Goal: Task Accomplishment & Management: Use online tool/utility

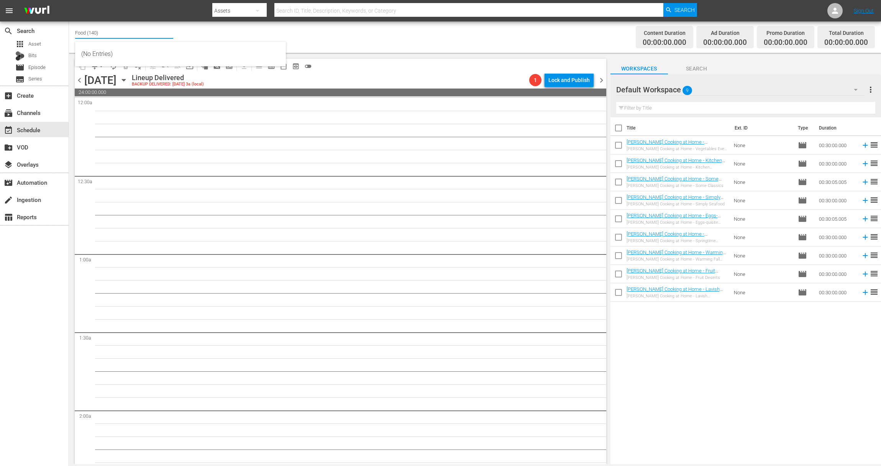
click at [125, 80] on icon "button" at bounding box center [123, 80] width 3 height 2
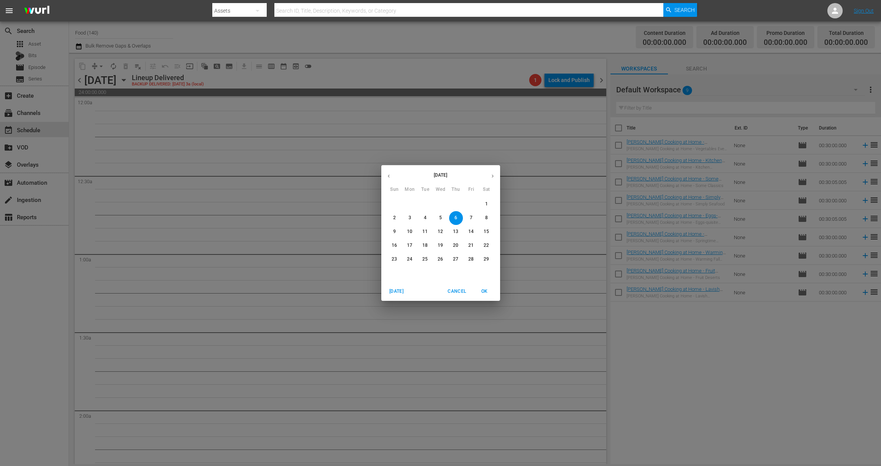
click at [495, 175] on icon "button" at bounding box center [493, 176] width 6 height 6
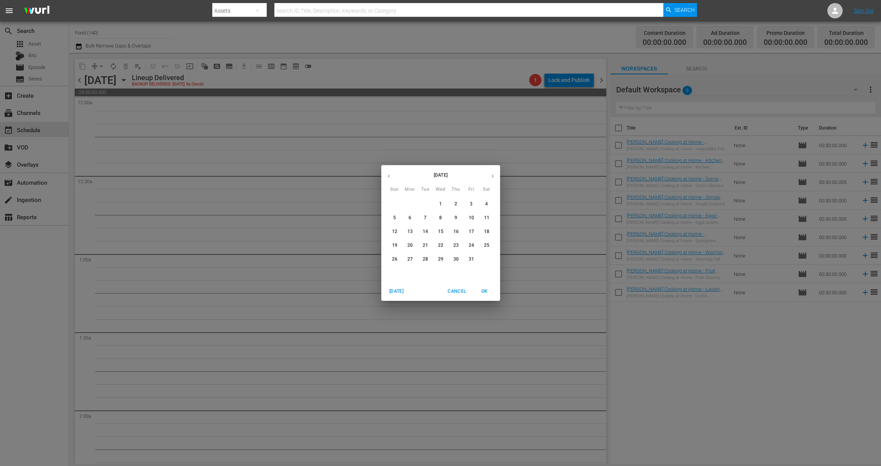
click at [495, 175] on icon "button" at bounding box center [493, 176] width 6 height 6
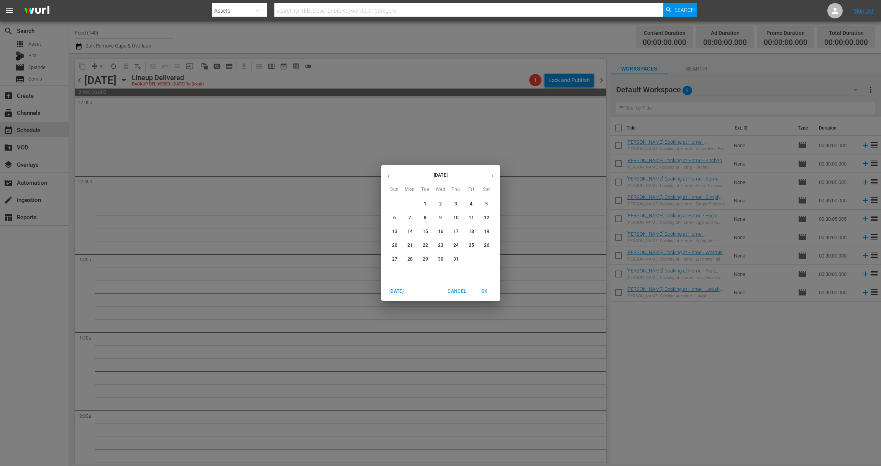
click at [495, 175] on icon "button" at bounding box center [493, 176] width 6 height 6
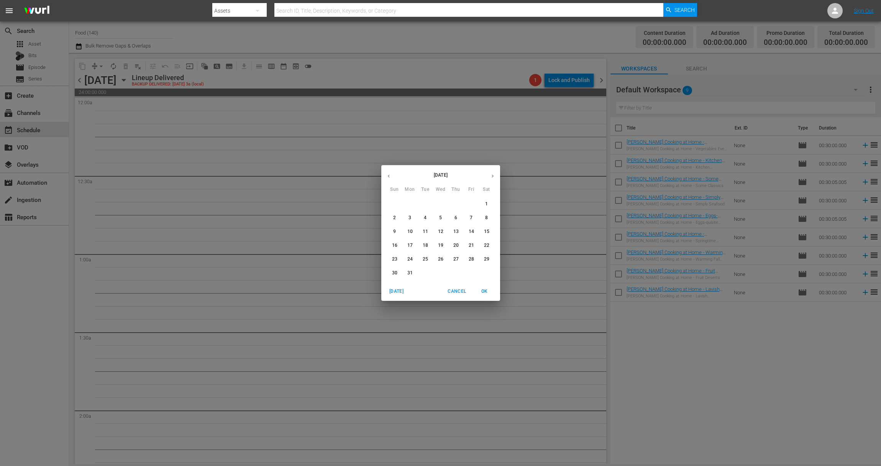
click at [495, 175] on icon "button" at bounding box center [493, 176] width 6 height 6
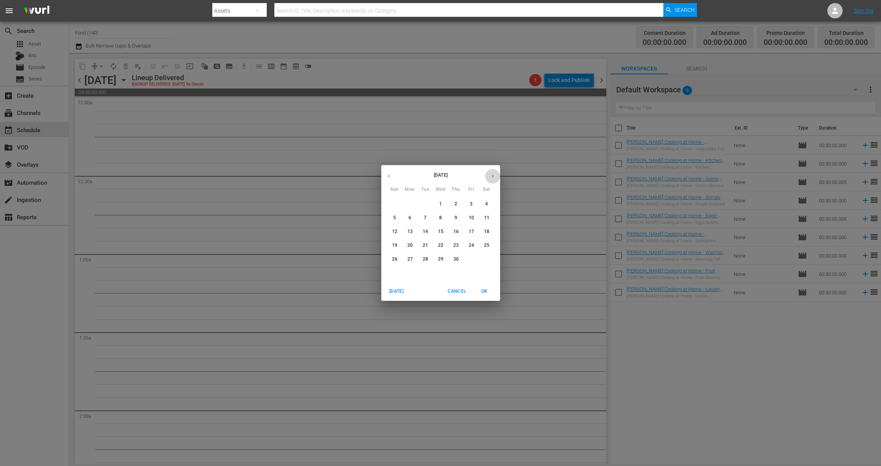
click at [495, 175] on icon "button" at bounding box center [493, 176] width 6 height 6
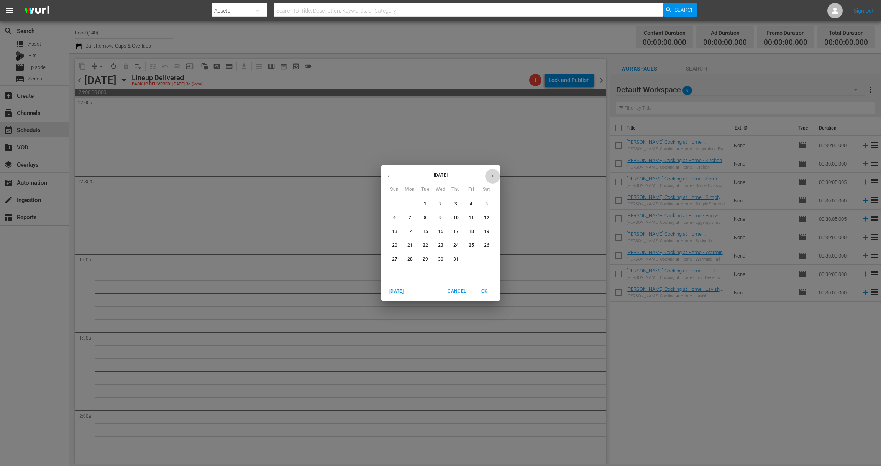
click at [495, 175] on icon "button" at bounding box center [493, 176] width 6 height 6
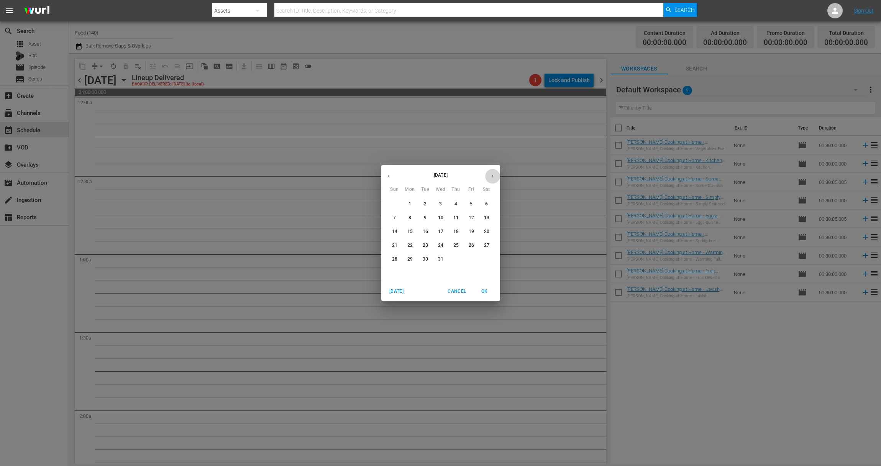
click at [495, 175] on icon "button" at bounding box center [493, 176] width 6 height 6
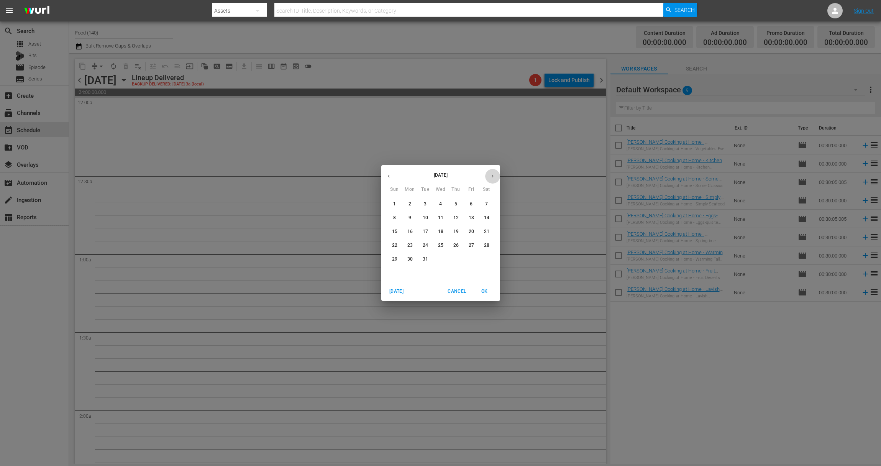
click at [495, 175] on icon "button" at bounding box center [493, 176] width 6 height 6
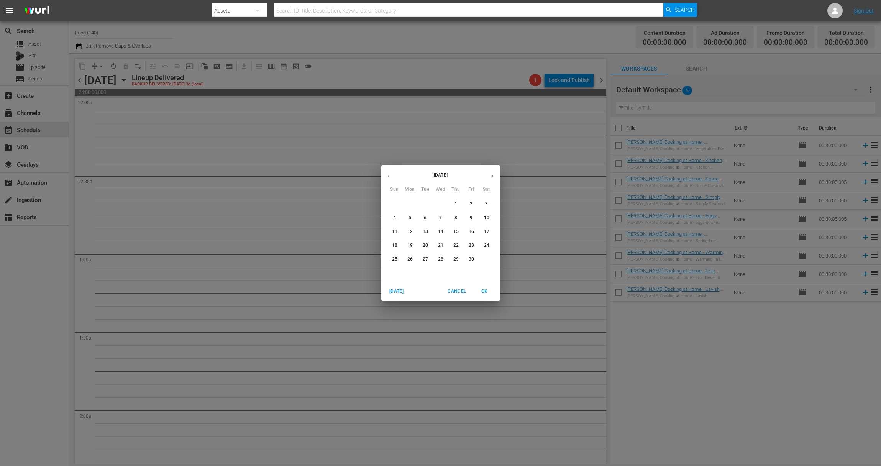
click at [495, 175] on icon "button" at bounding box center [493, 176] width 6 height 6
click at [494, 175] on icon "button" at bounding box center [493, 176] width 6 height 6
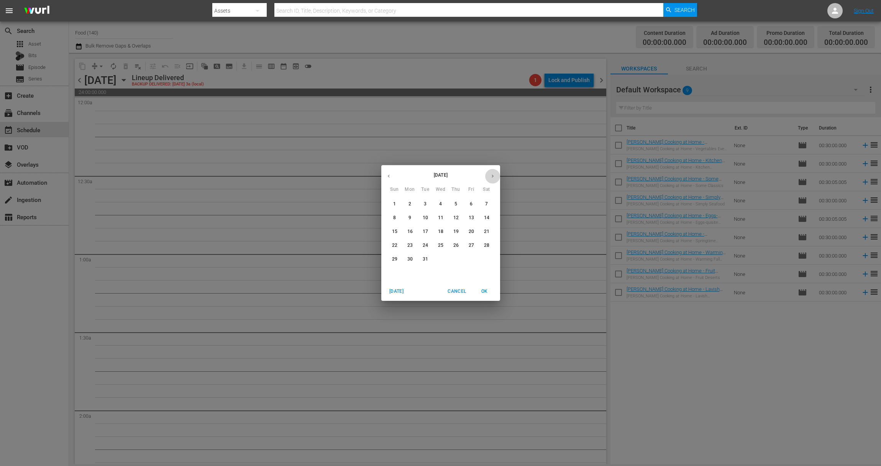
click at [494, 175] on icon "button" at bounding box center [493, 176] width 6 height 6
click at [498, 173] on button "button" at bounding box center [492, 176] width 15 height 15
click at [495, 174] on icon "button" at bounding box center [493, 176] width 6 height 6
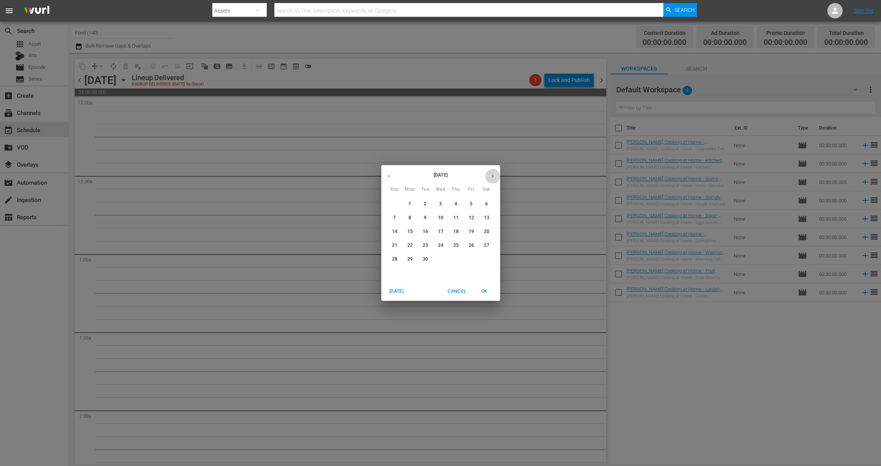
click at [495, 174] on icon "button" at bounding box center [493, 176] width 6 height 6
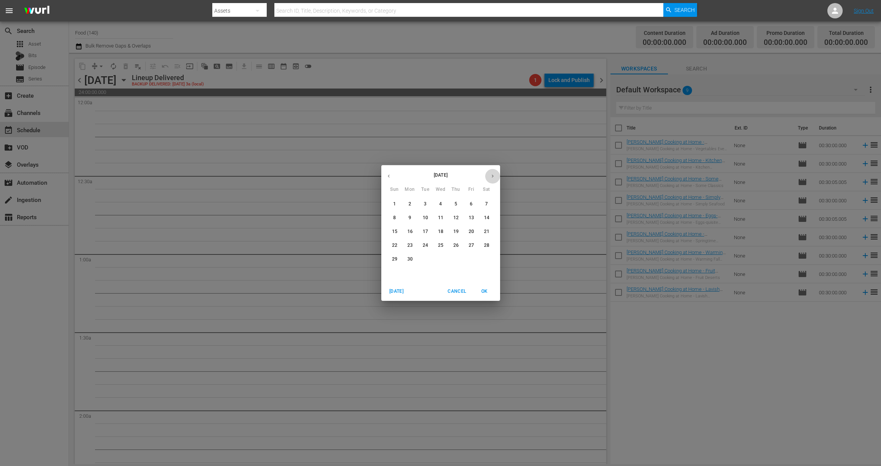
click at [495, 174] on icon "button" at bounding box center [493, 176] width 6 height 6
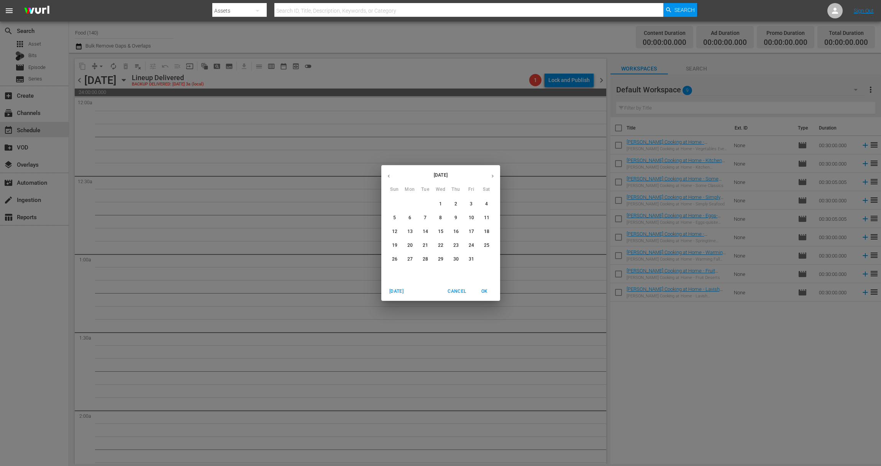
click at [495, 174] on icon "button" at bounding box center [493, 176] width 6 height 6
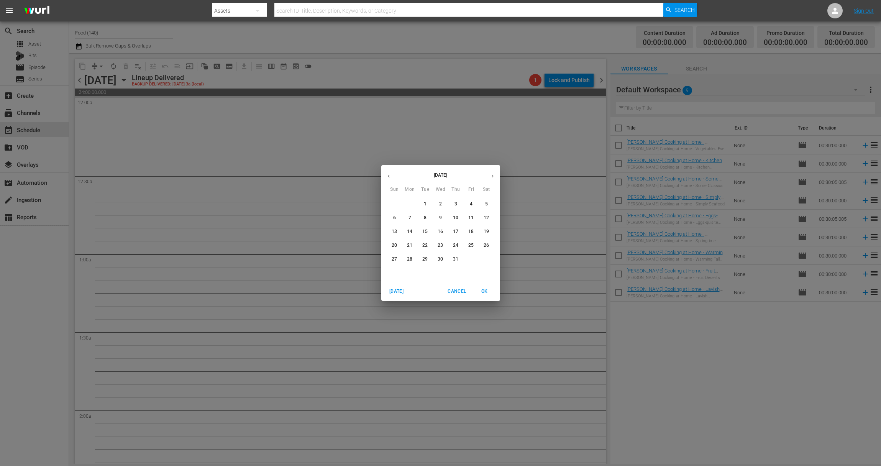
click at [494, 175] on icon "button" at bounding box center [493, 176] width 6 height 6
click at [467, 260] on span "29" at bounding box center [471, 259] width 14 height 7
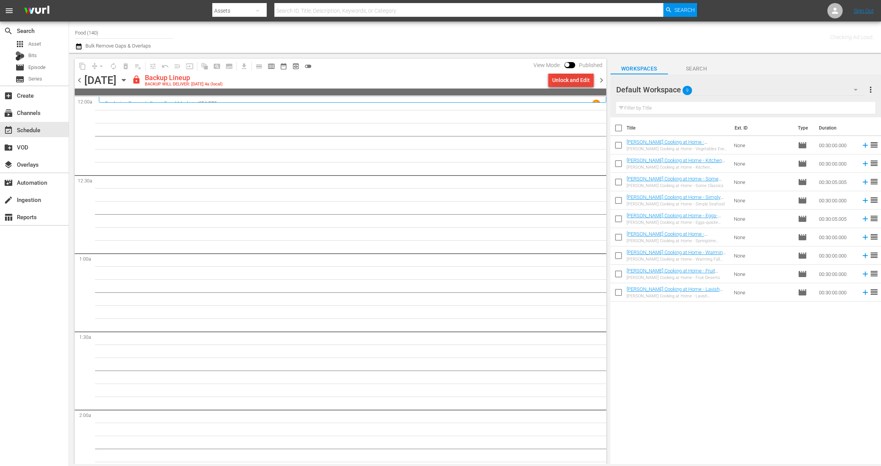
click at [571, 88] on div "chevron_left [DATE] [DATE] lock Backup Lineup BACKUP WILL DELIVER: [DATE] 4a (l…" at bounding box center [340, 81] width 531 height 15
click at [572, 82] on div "Unlock and Edit" at bounding box center [571, 80] width 38 height 14
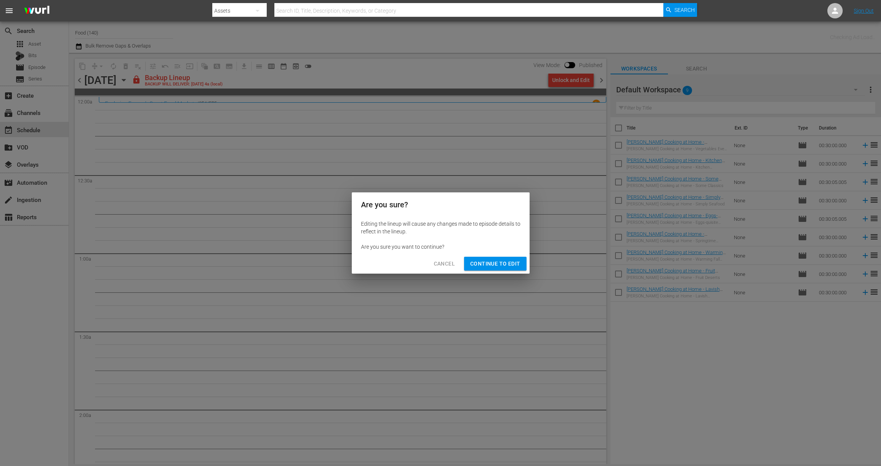
click at [508, 262] on span "Continue to Edit" at bounding box center [495, 264] width 50 height 10
